Goal: Task Accomplishment & Management: Use online tool/utility

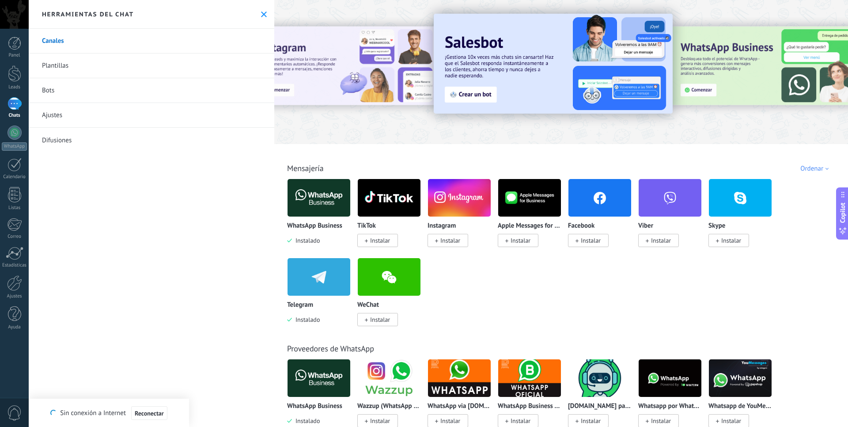
click at [373, 74] on div at bounding box center [345, 72] width 194 height 80
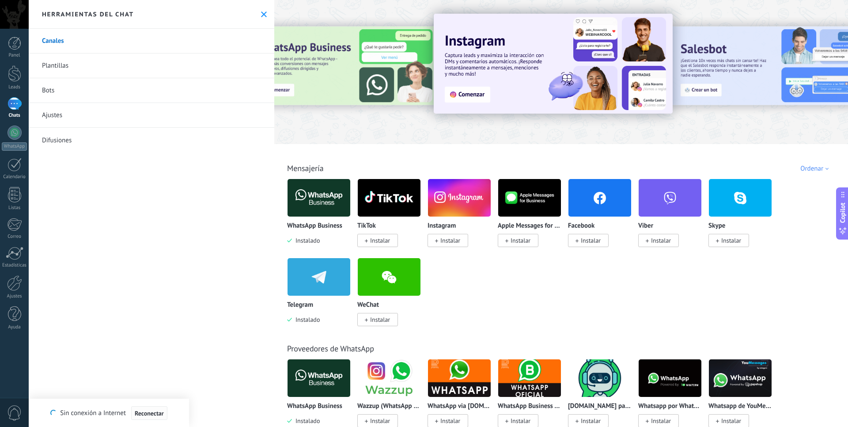
click at [156, 411] on span "Reconectar" at bounding box center [149, 413] width 29 height 6
click at [227, 263] on div "Canales Plantillas Bots Ajustes Difusiones" at bounding box center [152, 228] width 246 height 398
